Goal: Participate in discussion: Engage in conversation with other users on a specific topic

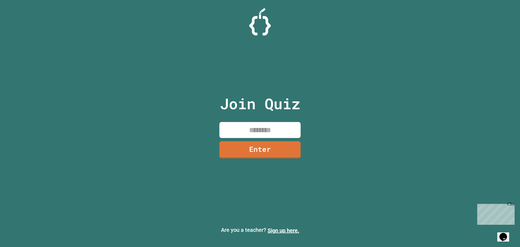
click at [277, 130] on input at bounding box center [259, 130] width 81 height 16
type input "********"
click at [280, 147] on link "Enter" at bounding box center [260, 149] width 80 height 18
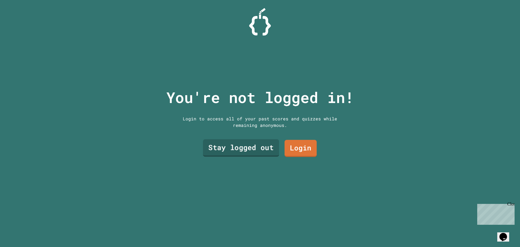
click at [265, 147] on link "Stay logged out" at bounding box center [241, 147] width 76 height 17
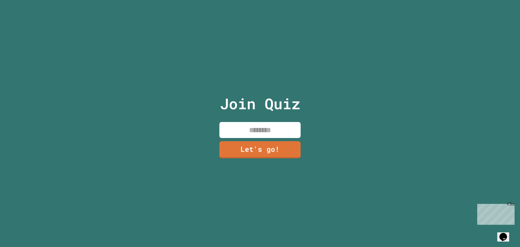
click at [258, 129] on input at bounding box center [259, 130] width 81 height 16
type input "********"
click at [259, 146] on link "Let's go!" at bounding box center [260, 149] width 80 height 18
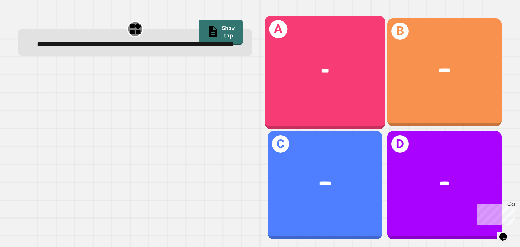
click at [301, 66] on div "***" at bounding box center [324, 71] width 93 height 10
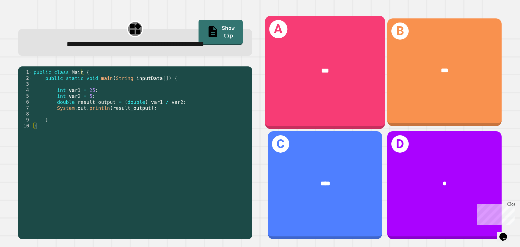
click at [345, 96] on div "A ***" at bounding box center [325, 72] width 120 height 113
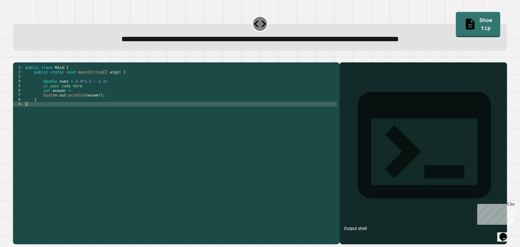
click at [380, 107] on div at bounding box center [423, 161] width 162 height 166
click at [111, 138] on div "public class Main { public static void main ( String [ ] args ) { double num1 =…" at bounding box center [180, 148] width 313 height 166
click at [87, 106] on div "public class Main { public static void main ( String [ ] args ) { double num1 =…" at bounding box center [180, 148] width 313 height 166
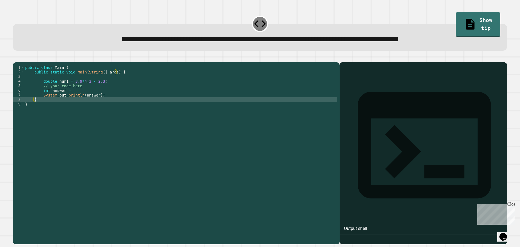
click at [102, 102] on div "public class Main { public static void main ( String [ ] args ) { double num1 =…" at bounding box center [180, 148] width 313 height 166
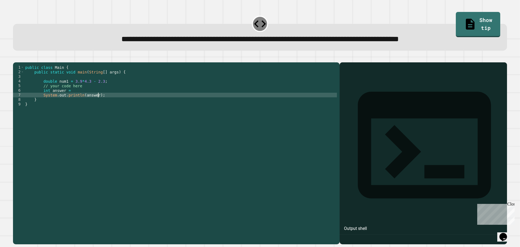
click at [73, 99] on div "public class Main { public static void main ( String [ ] args ) { double num1 =…" at bounding box center [180, 148] width 313 height 166
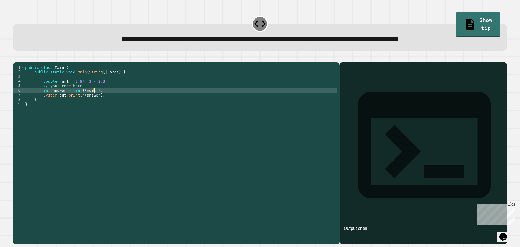
scroll to position [0, 5]
click at [230, 147] on div "public class Main { public static void main ( String [ ] args ) { double num1 =…" at bounding box center [180, 148] width 313 height 166
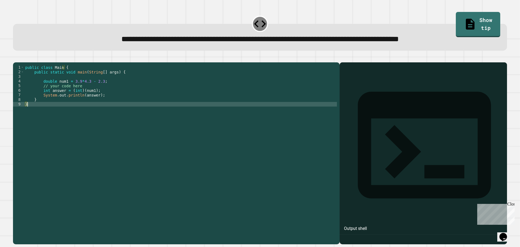
scroll to position [0, 0]
type textarea "*"
click at [16, 58] on icon "button" at bounding box center [16, 58] width 0 height 0
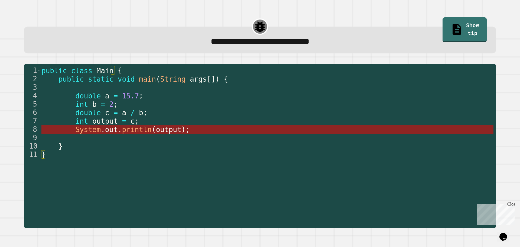
click at [134, 133] on span "println" at bounding box center [137, 129] width 30 height 8
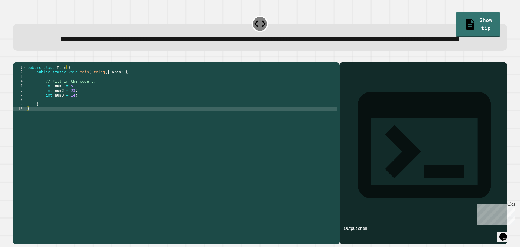
click at [57, 123] on div "public class Main { public static void main ( String [ ] args ) { // Fill in th…" at bounding box center [181, 141] width 311 height 152
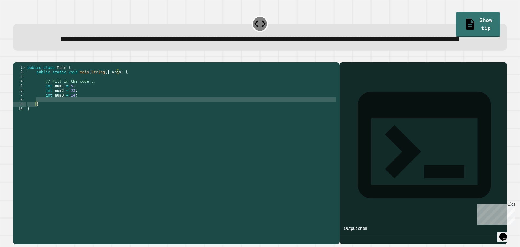
click at [64, 119] on div "public class Main { public static void main ( String [ ] args ) { // Fill in th…" at bounding box center [181, 136] width 311 height 143
click at [73, 121] on div "public class Main { public static void main ( String [ ] args ) { // Fill in th…" at bounding box center [181, 141] width 311 height 152
click at [16, 58] on icon "button" at bounding box center [16, 58] width 0 height 0
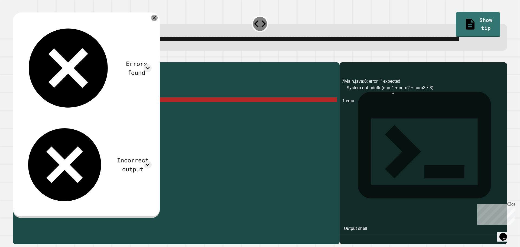
click at [158, 21] on icon at bounding box center [154, 18] width 7 height 7
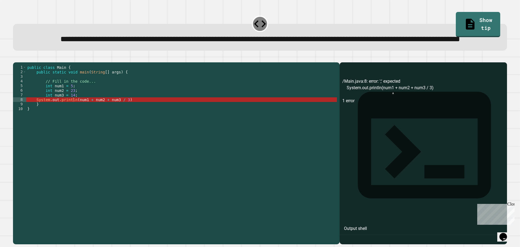
click at [60, 115] on div "public class Main { public static void main ( String [ ] args ) { // Fill in th…" at bounding box center [181, 141] width 311 height 152
click at [93, 119] on div "public class Main { public static void main ( String [ ] args ) { // Fill in th…" at bounding box center [181, 141] width 311 height 152
click at [103, 121] on div "public class Main { public static void main ( String [ ] args ) { // Fill in th…" at bounding box center [181, 141] width 311 height 152
click at [119, 119] on div "public class Main { public static void main ( String [ ] args ) { // Fill in th…" at bounding box center [181, 141] width 311 height 152
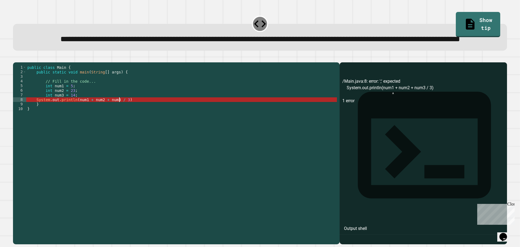
click at [122, 121] on div "public class Main { public static void main ( String [ ] args ) { // Fill in th…" at bounding box center [181, 141] width 311 height 152
click at [73, 120] on div "public class Main { public static void main ( String [ ] args ) { // Fill in th…" at bounding box center [181, 141] width 311 height 152
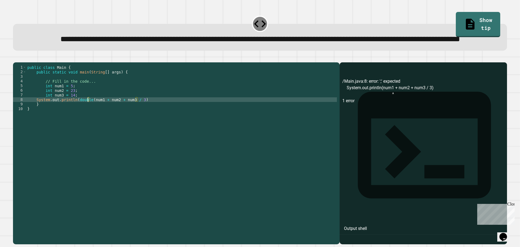
scroll to position [0, 4]
click at [16, 58] on icon "button" at bounding box center [16, 58] width 0 height 0
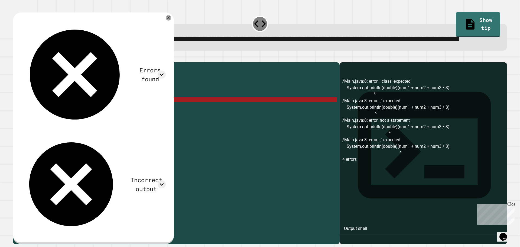
drag, startPoint x: 141, startPoint y: 120, endPoint x: 90, endPoint y: 119, distance: 50.9
click at [90, 119] on div "public class Main { public static void main ( String [ ] args ) { // Fill in th…" at bounding box center [181, 141] width 311 height 152
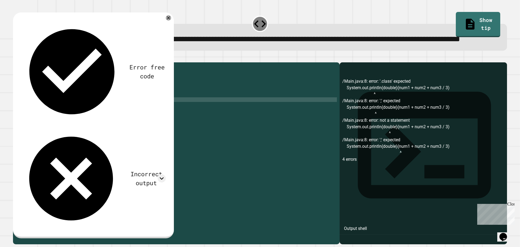
scroll to position [0, 5]
click at [75, 121] on div "public class Main { public static void main ( String [ ] args ) { // Fill in th…" at bounding box center [181, 141] width 311 height 152
click at [102, 121] on div "public class Main { public static void main ( String [ ] args ) { // Fill in th…" at bounding box center [181, 141] width 311 height 152
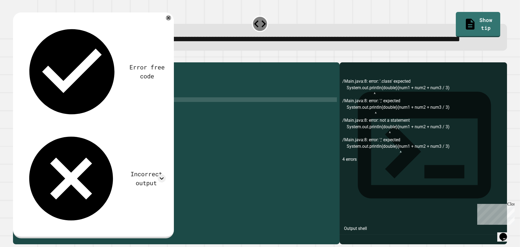
click at [20, 63] on icon "button" at bounding box center [19, 61] width 3 height 4
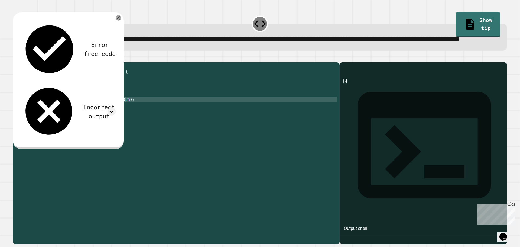
click at [76, 121] on div "public class Main { public static void main ( String [ ] args ) { // Fill in th…" at bounding box center [181, 141] width 311 height 152
click at [79, 121] on div "public class Main { public static void main ( String [ ] args ) { // Fill in th…" at bounding box center [181, 141] width 311 height 152
click at [77, 120] on div "public class Main { public static void main ( String [ ] args ) { // Fill in th…" at bounding box center [181, 141] width 311 height 152
click at [74, 121] on div "public class Main { public static void main ( String [ ] args ) { // Fill in th…" at bounding box center [181, 141] width 311 height 152
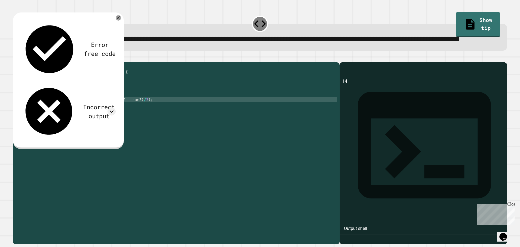
type textarea "**********"
click at [16, 58] on button "button" at bounding box center [16, 58] width 0 height 0
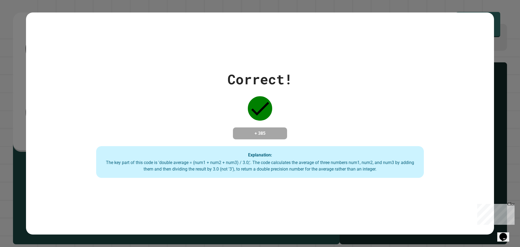
click at [5, 27] on div "Correct! + 385 Explanation: The key part of this code is 'double average = (num…" at bounding box center [260, 123] width 520 height 247
drag, startPoint x: 3, startPoint y: 82, endPoint x: 0, endPoint y: 85, distance: 4.0
click at [3, 83] on div "Correct! + 385 Explanation: The key part of this code is 'double average = (num…" at bounding box center [260, 123] width 520 height 247
click at [0, 90] on div "Correct! + 385 Explanation: The key part of this code is 'double average = (num…" at bounding box center [260, 123] width 520 height 247
click at [0, 126] on div "Correct! + 385 Explanation: The key part of this code is 'double average = (num…" at bounding box center [260, 123] width 520 height 247
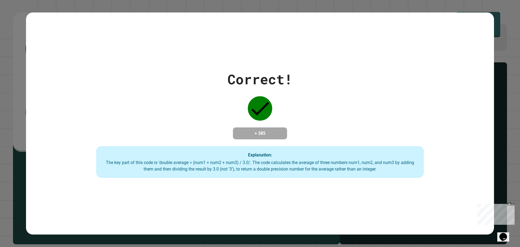
drag, startPoint x: 0, startPoint y: 143, endPoint x: 10, endPoint y: 142, distance: 9.8
click at [0, 142] on div "Correct! + 385 Explanation: The key part of this code is 'double average = (num…" at bounding box center [260, 123] width 520 height 247
click at [512, 203] on div "Close" at bounding box center [510, 205] width 7 height 7
click at [508, 191] on div "Correct! + 385 Explanation: The key part of this code is 'double average = (num…" at bounding box center [260, 123] width 520 height 247
click at [516, 173] on div "Correct! + 385 Explanation: The key part of this code is 'double average = (num…" at bounding box center [260, 123] width 520 height 247
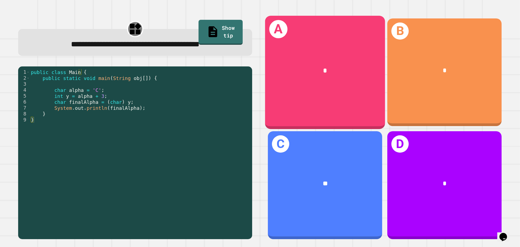
click at [334, 50] on div "A *" at bounding box center [325, 72] width 120 height 113
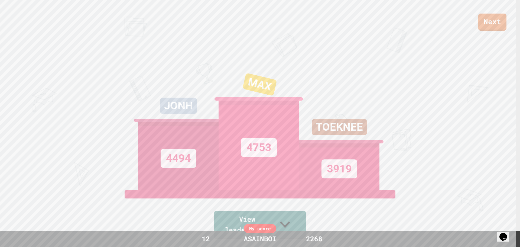
click at [291, 228] on link "View leaderboard" at bounding box center [260, 225] width 92 height 28
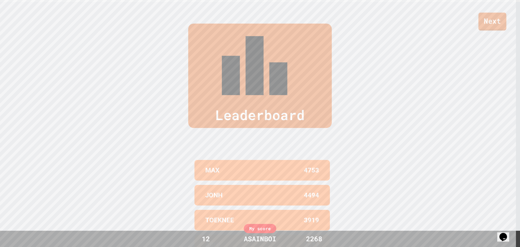
click at [493, 18] on link "Next" at bounding box center [492, 21] width 28 height 18
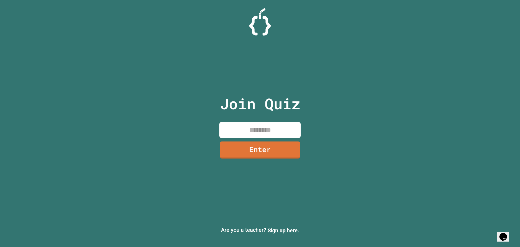
click at [256, 135] on input at bounding box center [259, 130] width 81 height 16
type input "********"
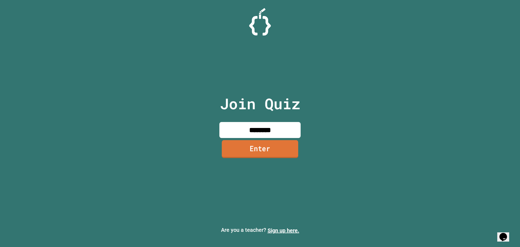
click at [230, 146] on link "Enter" at bounding box center [260, 149] width 76 height 18
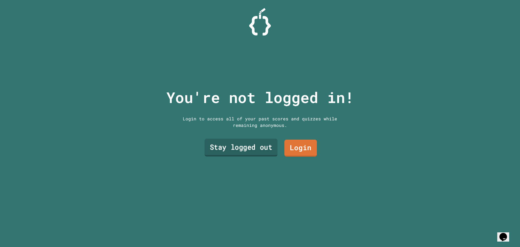
click at [246, 137] on div "Stay logged out Login" at bounding box center [259, 148] width 119 height 22
click at [246, 142] on link "Stay logged out" at bounding box center [241, 147] width 77 height 17
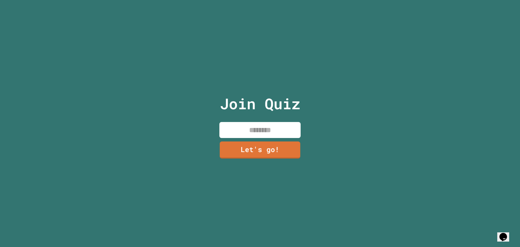
click at [249, 134] on input at bounding box center [259, 130] width 81 height 16
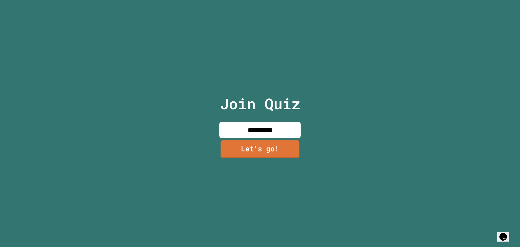
type input "*********"
click at [262, 145] on link "Let's go!" at bounding box center [260, 149] width 79 height 18
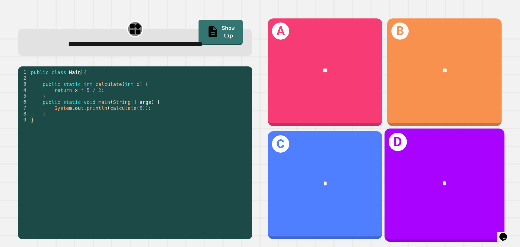
click at [439, 152] on div "D *" at bounding box center [445, 184] width 120 height 113
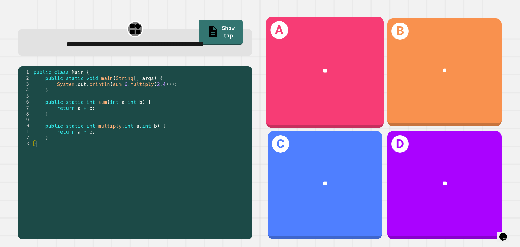
click at [290, 53] on div "**" at bounding box center [325, 71] width 118 height 36
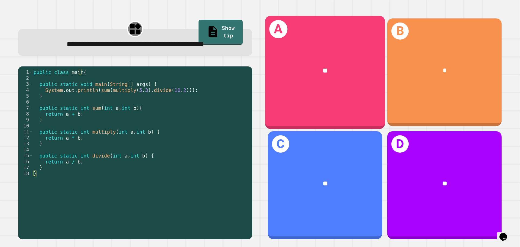
click at [304, 83] on div "**" at bounding box center [325, 71] width 120 height 36
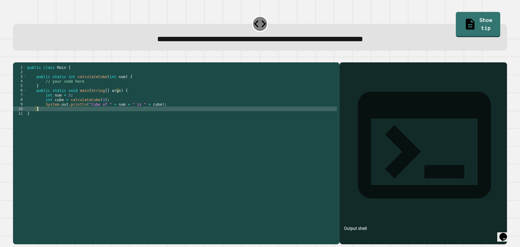
click at [71, 115] on div "public class Main { public static int calculateCube ( int num ) { // your code …" at bounding box center [181, 148] width 311 height 166
click at [98, 115] on div "public class Main { public static int calculateCube ( int num ) { // your code …" at bounding box center [181, 148] width 311 height 166
click at [103, 111] on div "public class Main { public static int calculateCube ( int num ) { // your code …" at bounding box center [181, 148] width 311 height 166
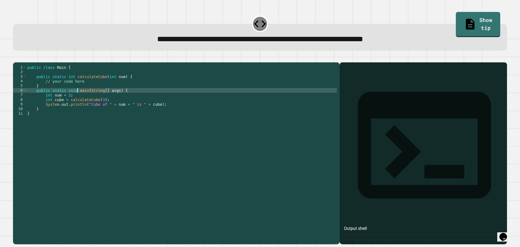
click at [77, 98] on div "public class Main { public static int calculateCube ( int num ) { // your code …" at bounding box center [181, 148] width 311 height 166
click at [63, 106] on div "public class Main { public static int calculateCube ( int num ) { // your code …" at bounding box center [181, 148] width 311 height 166
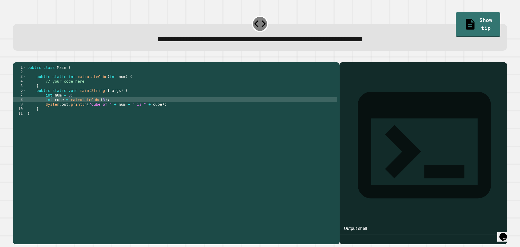
click at [144, 114] on div "public class Main { public static int calculateCube ( int num ) { // your code …" at bounding box center [181, 148] width 311 height 166
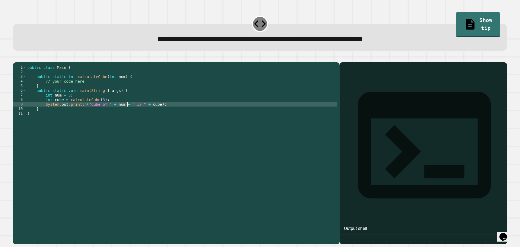
click at [126, 113] on div "public class Main { public static int calculateCube ( int num ) { // your code …" at bounding box center [181, 148] width 311 height 166
drag, startPoint x: 103, startPoint y: 113, endPoint x: 99, endPoint y: 114, distance: 3.6
click at [100, 114] on div "public class Main { public static int calculateCube ( int num ) { // your code …" at bounding box center [181, 148] width 311 height 166
click at [87, 113] on div "public class Main { public static int calculateCube ( int num ) { // your code …" at bounding box center [181, 148] width 311 height 166
click at [64, 101] on div "public class Main { public static int calculateCube ( int num ) { // your code …" at bounding box center [181, 148] width 311 height 166
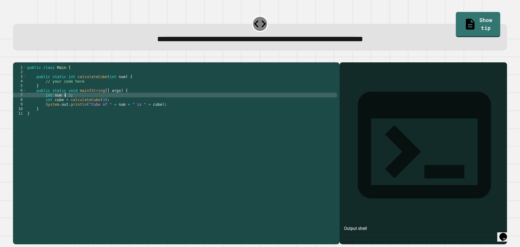
click at [69, 92] on div "public class Main { public static int calculateCube ( int num ) { // your code …" at bounding box center [181, 148] width 311 height 166
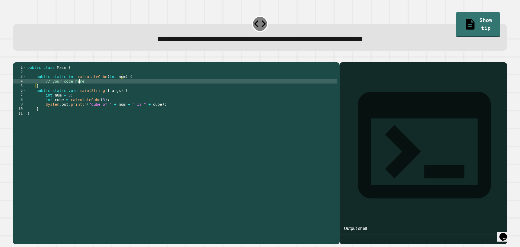
click at [91, 89] on div "public class Main { public static int calculateCube ( int num ) { // your code …" at bounding box center [181, 148] width 311 height 166
type textarea "**********"
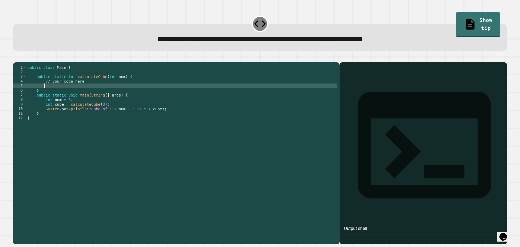
scroll to position [0, 1]
